Goal: Task Accomplishment & Management: Complete application form

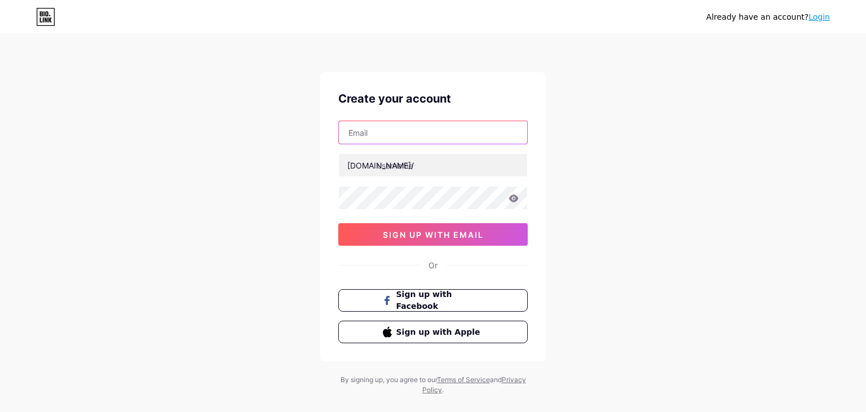
click at [386, 134] on input "text" at bounding box center [433, 132] width 188 height 23
click at [412, 132] on input "text" at bounding box center [433, 132] width 188 height 23
paste input "[EMAIL_ADDRESS][DOMAIN_NAME]"
type input "[EMAIL_ADDRESS][DOMAIN_NAME]"
click at [287, 206] on div "Already have an account? Login Create your account [EMAIL_ADDRESS][DOMAIN_NAME]…" at bounding box center [433, 215] width 866 height 431
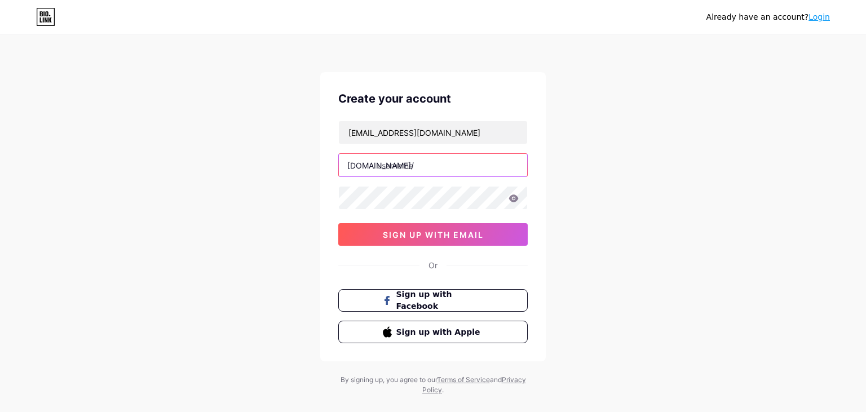
click at [406, 164] on input "text" at bounding box center [433, 165] width 188 height 23
type input "thedigitalgems"
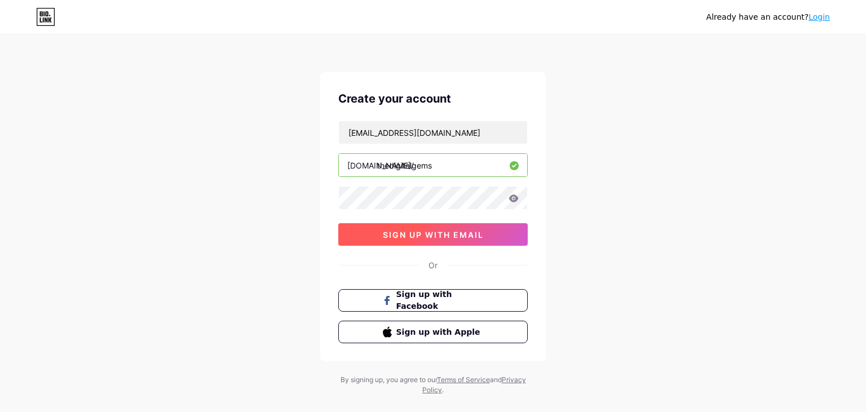
click at [451, 231] on span "sign up with email" at bounding box center [433, 235] width 101 height 10
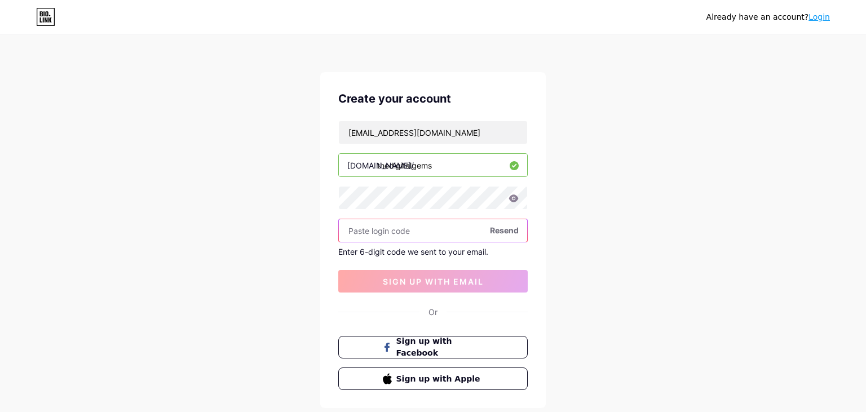
click at [379, 228] on input "text" at bounding box center [433, 230] width 188 height 23
click at [374, 230] on input "text" at bounding box center [433, 230] width 188 height 23
paste input "470472"
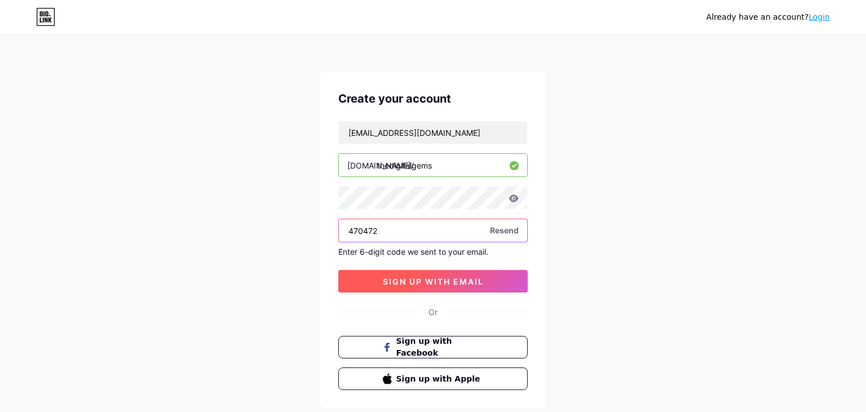
type input "470472"
click at [448, 281] on span "sign up with email" at bounding box center [433, 282] width 101 height 10
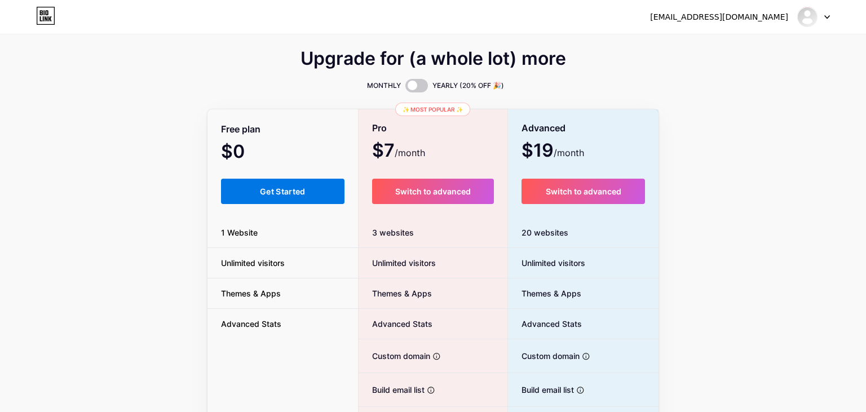
click at [293, 197] on button "Get Started" at bounding box center [283, 191] width 124 height 25
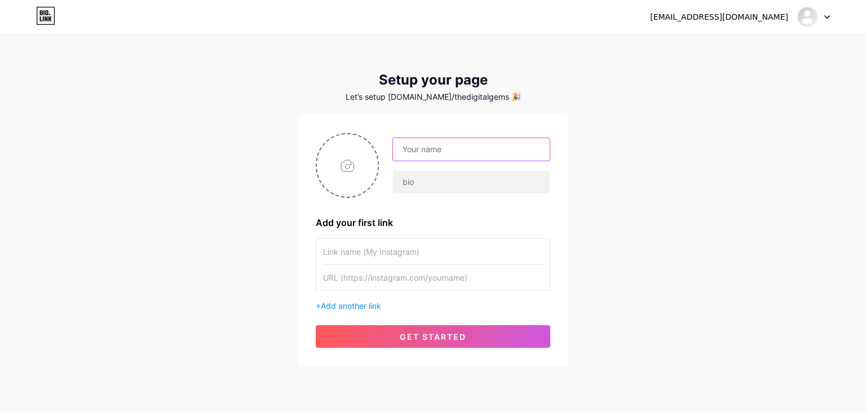
click at [427, 149] on input "text" at bounding box center [471, 149] width 157 height 23
click at [420, 152] on input "text" at bounding box center [471, 149] width 157 height 23
type input "The Digital Gems"
click at [342, 170] on input "file" at bounding box center [347, 165] width 61 height 63
type input "C:\fakepath\The Digital Gems Logo.jpg"
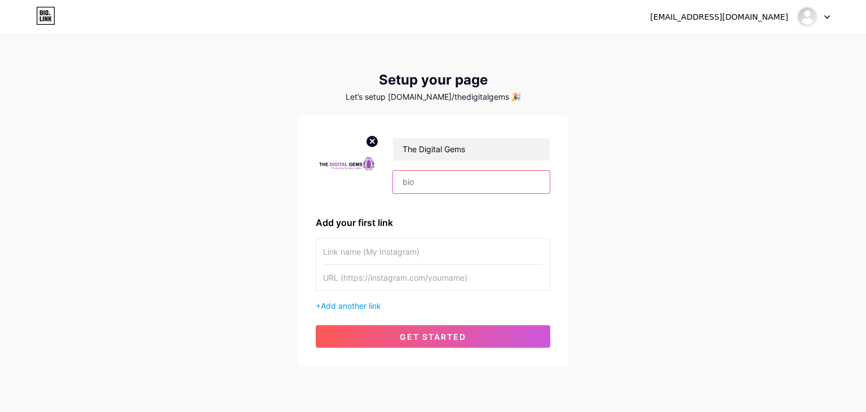
click at [407, 180] on input "text" at bounding box center [471, 182] width 157 height 23
paste input "The Digital Gems is a leading digital marketing company in [GEOGRAPHIC_DATA], […"
type input "The Digital Gems is a leading digital marketing company in [GEOGRAPHIC_DATA], […"
click at [363, 250] on input "text" at bounding box center [433, 251] width 220 height 25
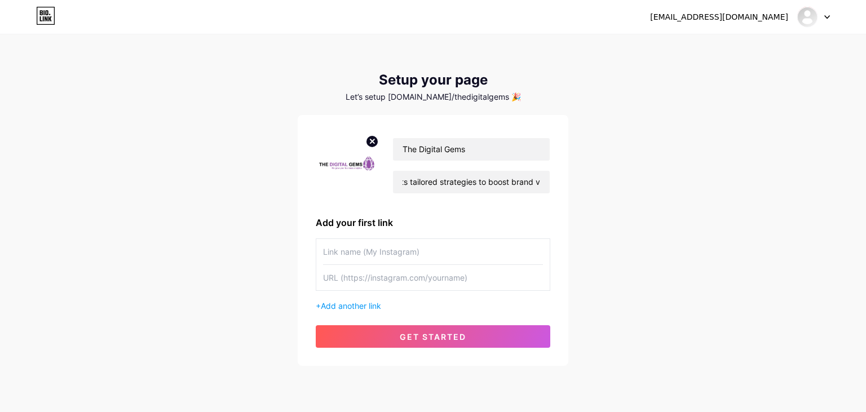
click at [355, 253] on input "text" at bounding box center [433, 251] width 220 height 25
type input "My Website"
click at [369, 276] on input "text" at bounding box center [433, 277] width 220 height 25
click at [350, 275] on input "text" at bounding box center [433, 277] width 220 height 25
paste input "[URL][DOMAIN_NAME]"
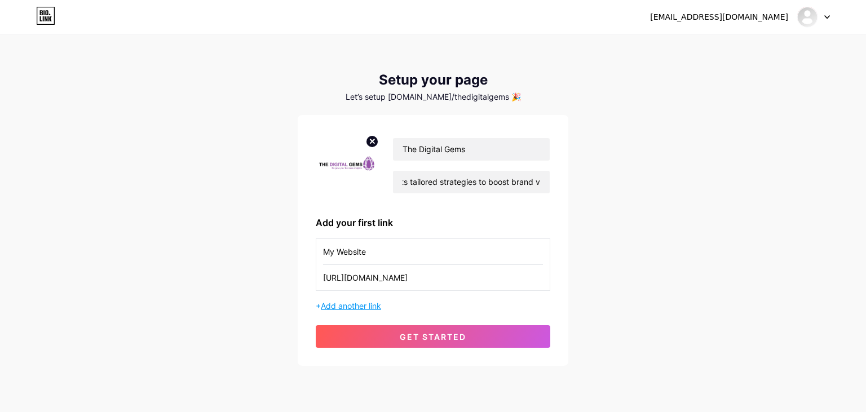
type input "[URL][DOMAIN_NAME]"
click at [381, 302] on span "Add another link" at bounding box center [351, 306] width 60 height 10
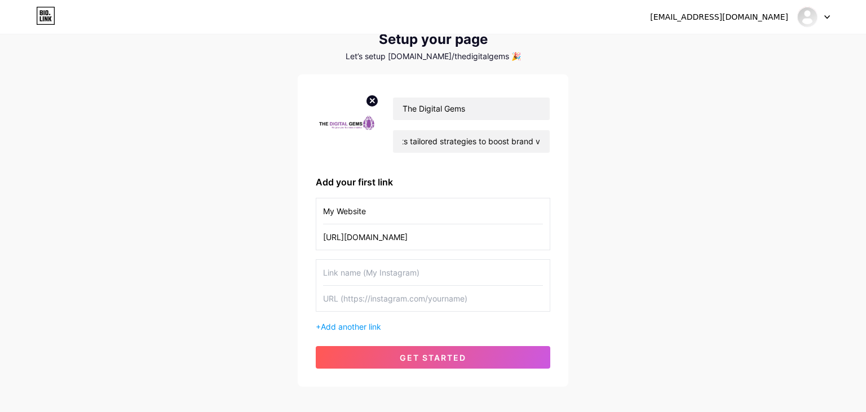
scroll to position [59, 0]
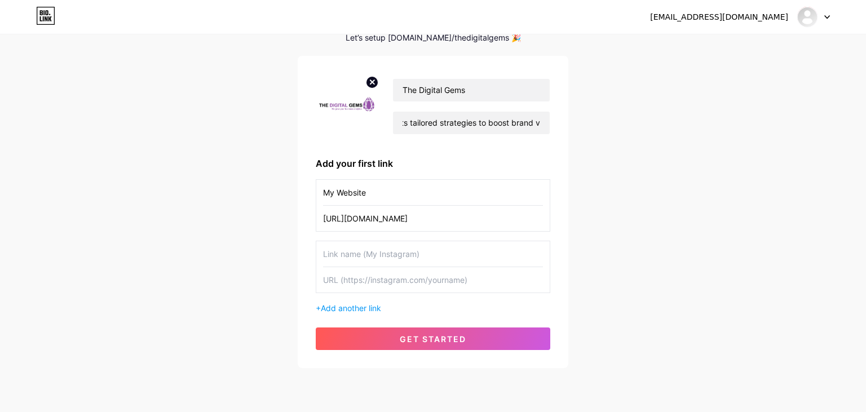
click at [363, 251] on input "text" at bounding box center [433, 253] width 220 height 25
type input "My Instagram"
click at [342, 275] on input "text" at bounding box center [433, 279] width 220 height 25
paste input "[URL][DOMAIN_NAME][DOMAIN_NAME]"
type input "[URL][DOMAIN_NAME][DOMAIN_NAME]"
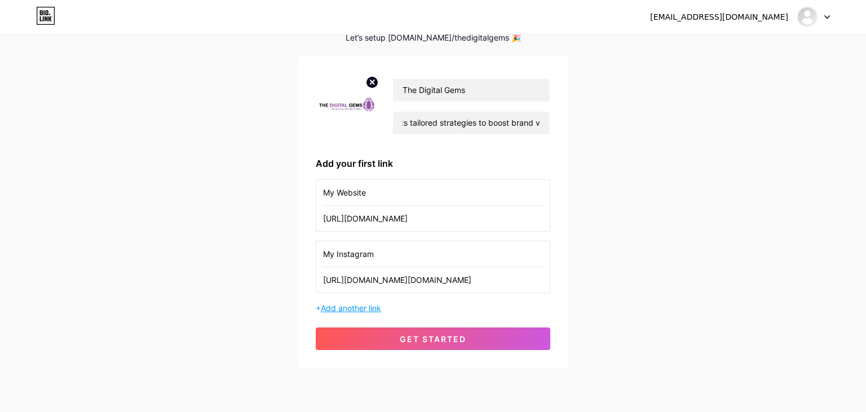
click at [344, 307] on span "Add another link" at bounding box center [351, 308] width 60 height 10
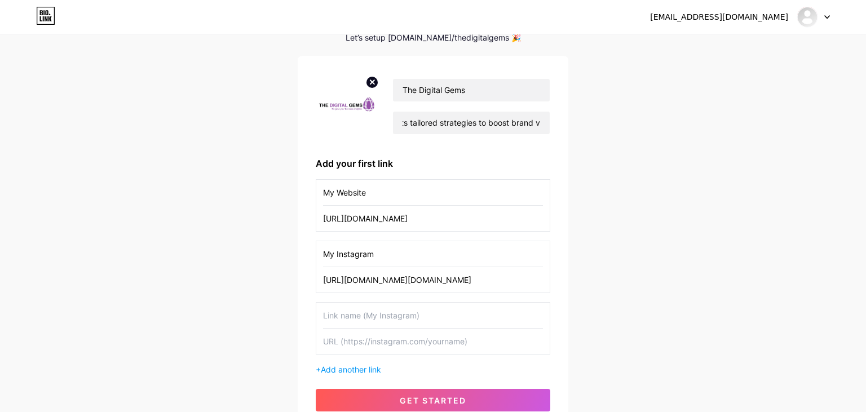
click at [344, 318] on input "text" at bounding box center [433, 315] width 220 height 25
type input "My Facebook"
click at [358, 344] on input "text" at bounding box center [433, 341] width 220 height 25
click at [337, 340] on input "text" at bounding box center [433, 341] width 220 height 25
paste input "[URL][DOMAIN_NAME]"
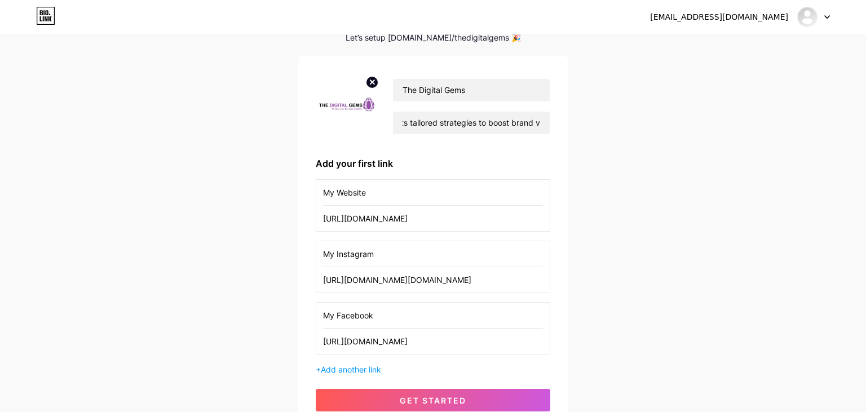
scroll to position [157, 0]
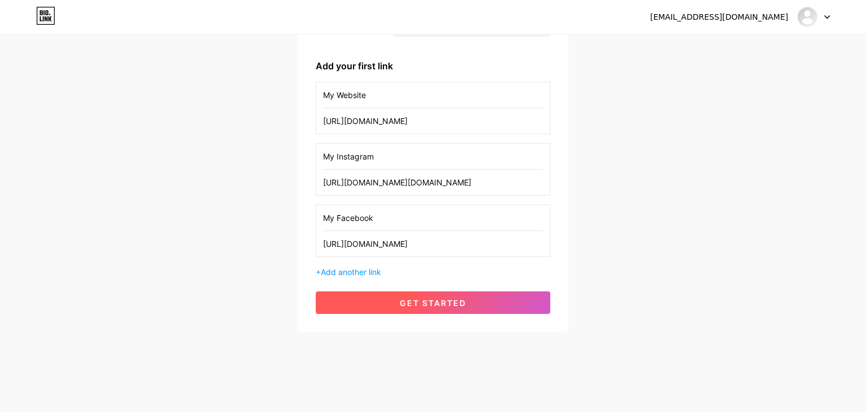
type input "[URL][DOMAIN_NAME]"
click at [417, 307] on button "get started" at bounding box center [433, 303] width 235 height 23
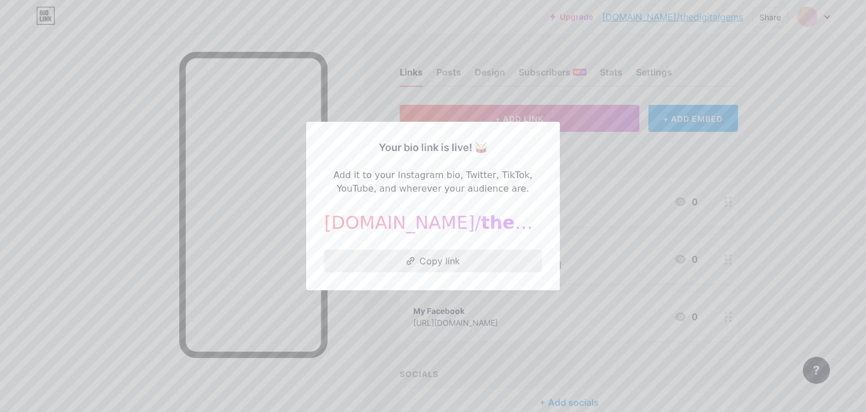
click at [446, 264] on button "Copy link" at bounding box center [433, 261] width 218 height 23
click at [790, 102] on div at bounding box center [433, 206] width 866 height 412
